Goal: Task Accomplishment & Management: Complete application form

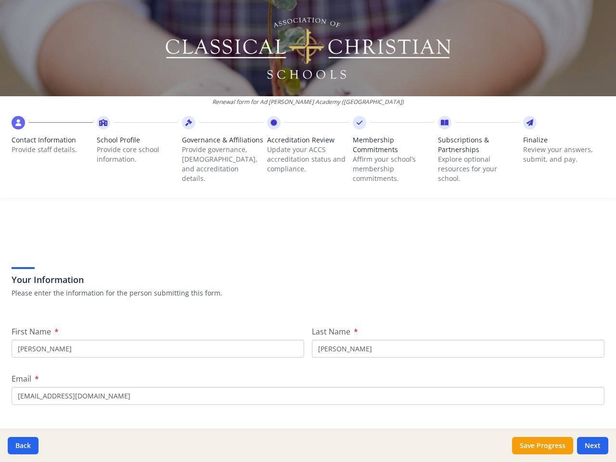
click at [308, 231] on div "Your Information Please enter the information for the person submitting this fo…" at bounding box center [308, 270] width 593 height 82
click at [52, 143] on span "Contact Information" at bounding box center [52, 140] width 81 height 10
click at [136, 147] on p "Provide core school information." at bounding box center [137, 154] width 81 height 19
click at [220, 157] on p "Provide governance, [DEMOGRAPHIC_DATA], and accreditation details." at bounding box center [222, 164] width 81 height 39
click at [304, 152] on p "Update your ACCS accreditation status and compliance." at bounding box center [307, 159] width 81 height 29
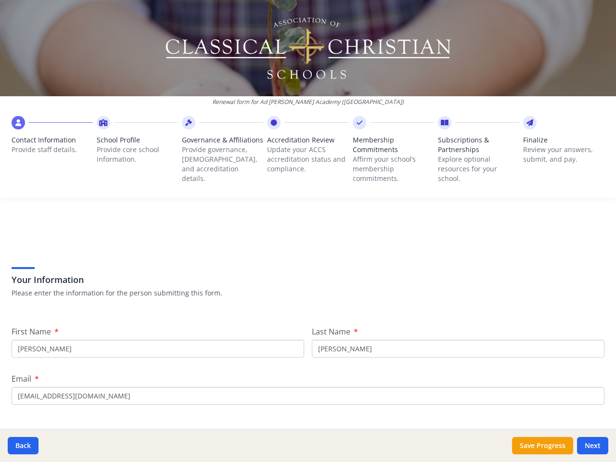
click at [388, 157] on p "Affirm your school’s membership commitments." at bounding box center [393, 169] width 81 height 29
click at [472, 157] on p "Explore optional resources for your school." at bounding box center [478, 169] width 81 height 29
click at [556, 147] on p "Review your answers, submit, and pay." at bounding box center [563, 154] width 81 height 19
click at [23, 446] on button "Back" at bounding box center [23, 445] width 31 height 17
click at [543, 446] on button "Save Progress" at bounding box center [542, 445] width 61 height 17
